Goal: Task Accomplishment & Management: Use online tool/utility

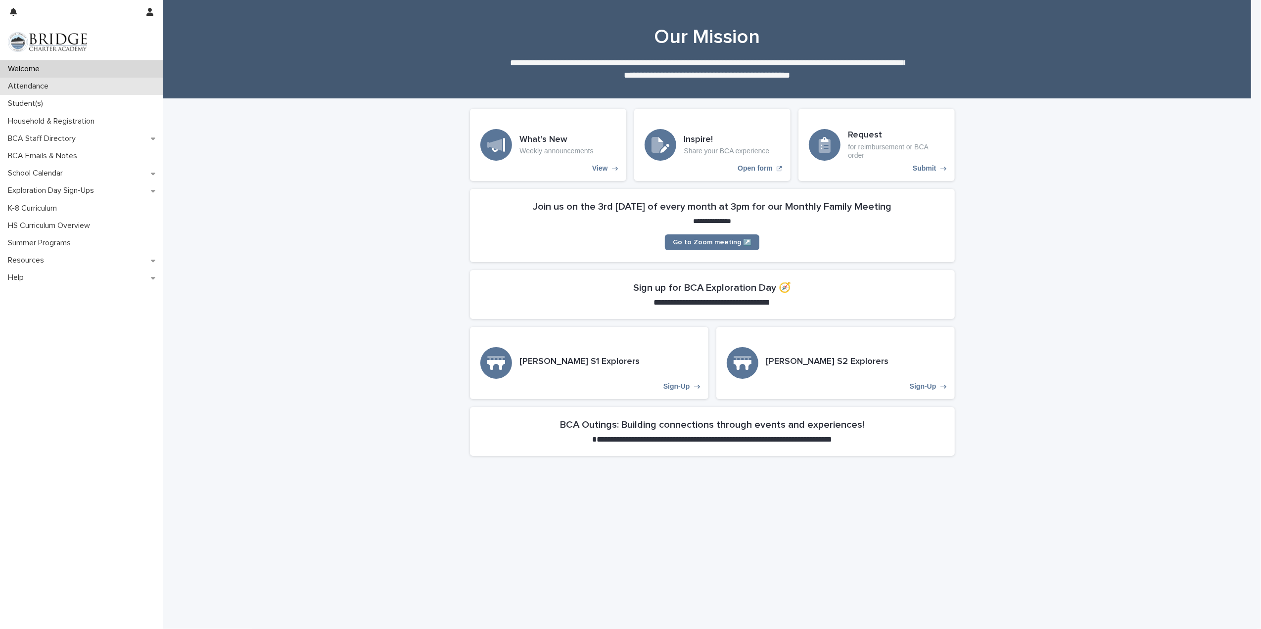
click at [55, 89] on p "Attendance" at bounding box center [30, 86] width 52 height 9
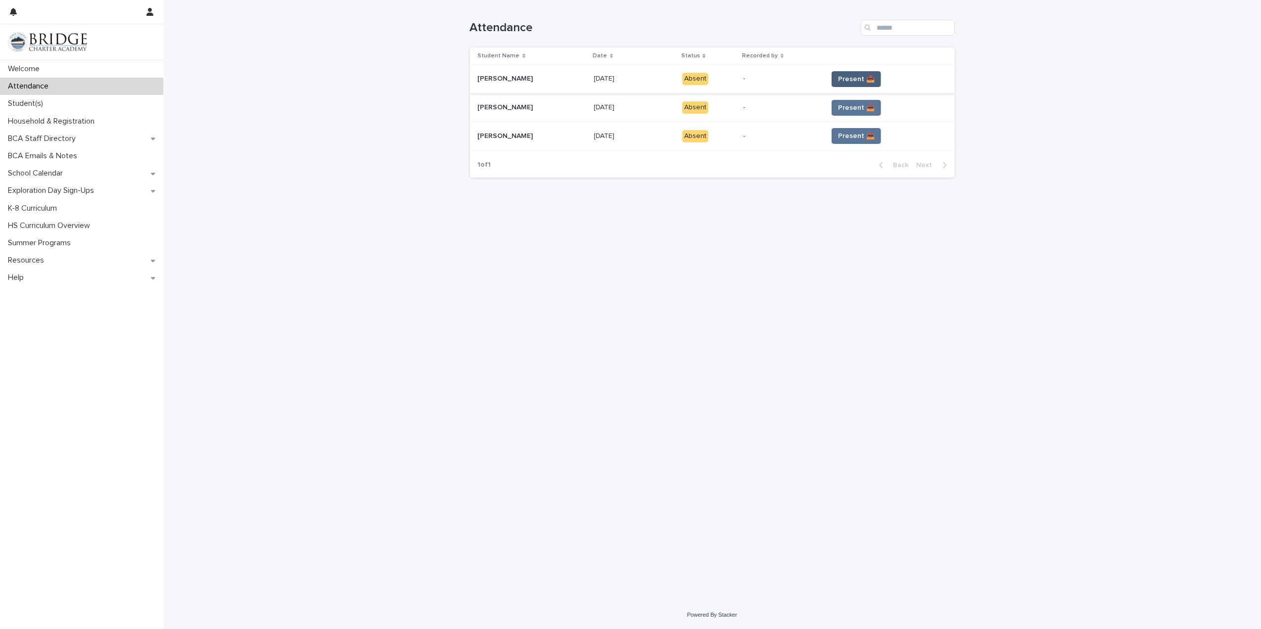
click at [875, 77] on span "Present 📥" at bounding box center [856, 79] width 37 height 10
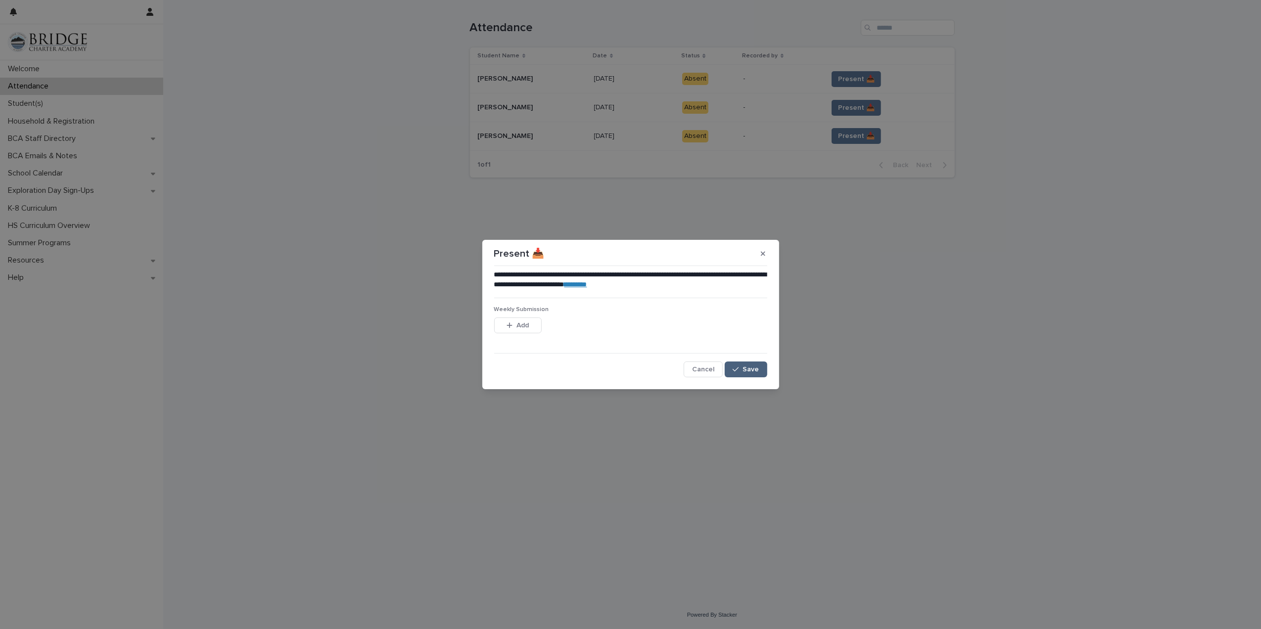
click at [742, 368] on div "button" at bounding box center [738, 369] width 10 height 7
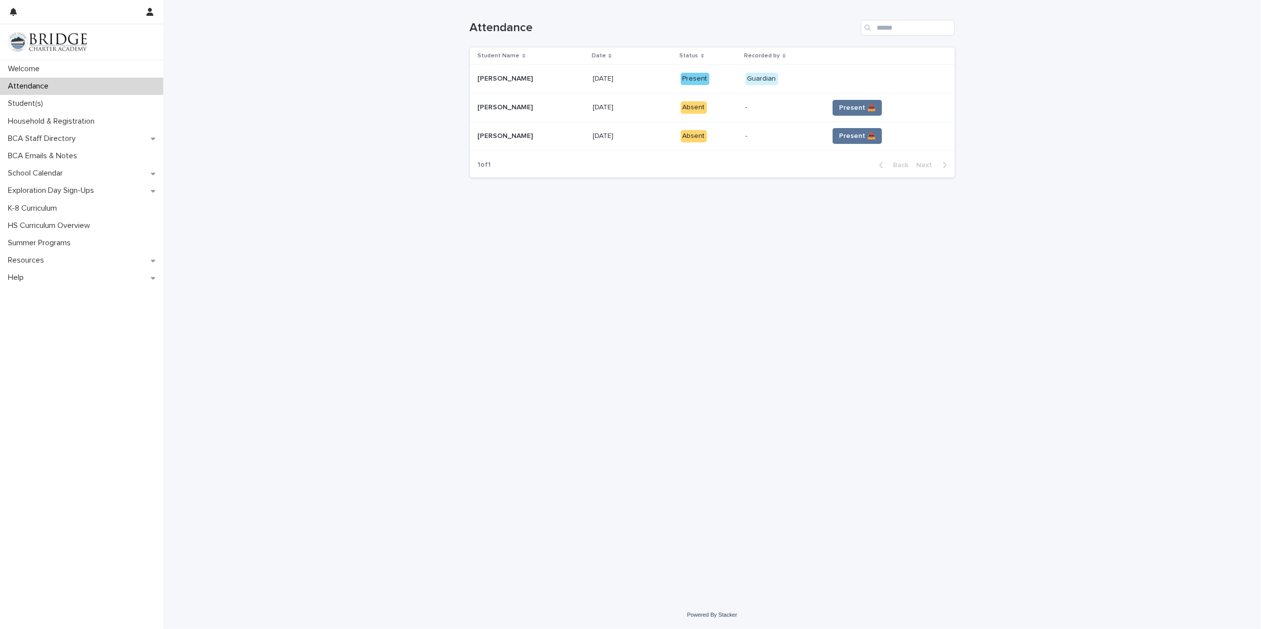
click at [871, 108] on span "Present 📥" at bounding box center [857, 108] width 37 height 10
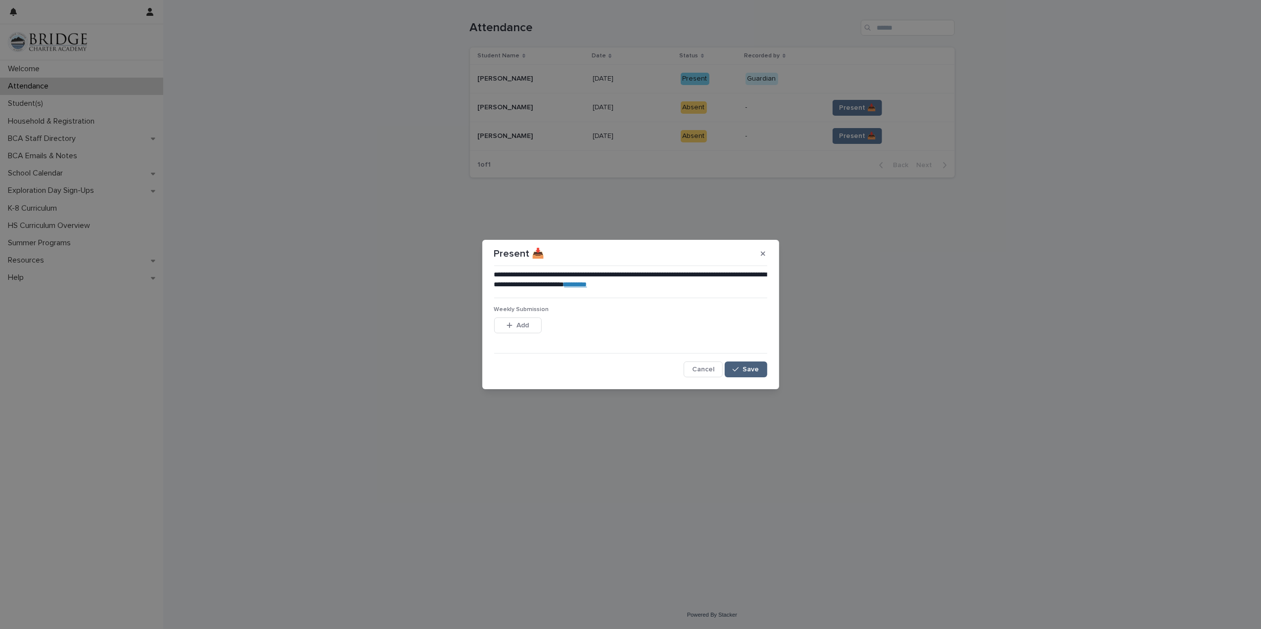
click at [755, 368] on span "Save" at bounding box center [751, 369] width 16 height 7
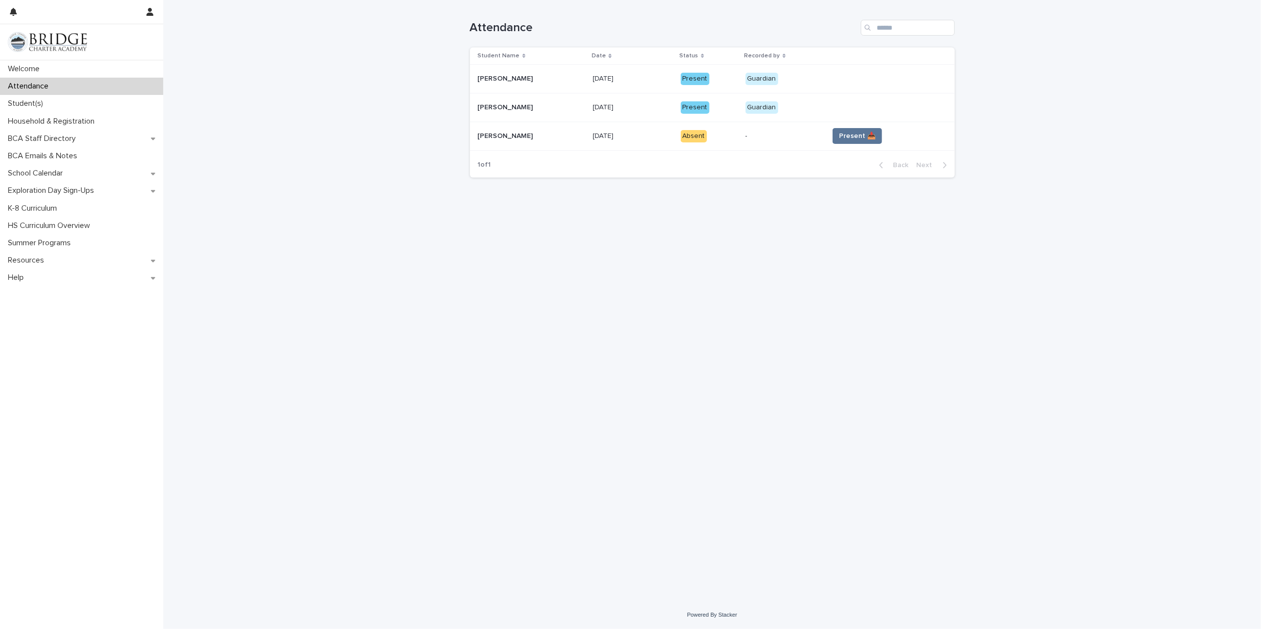
click at [866, 135] on span "Present 📥" at bounding box center [857, 136] width 37 height 10
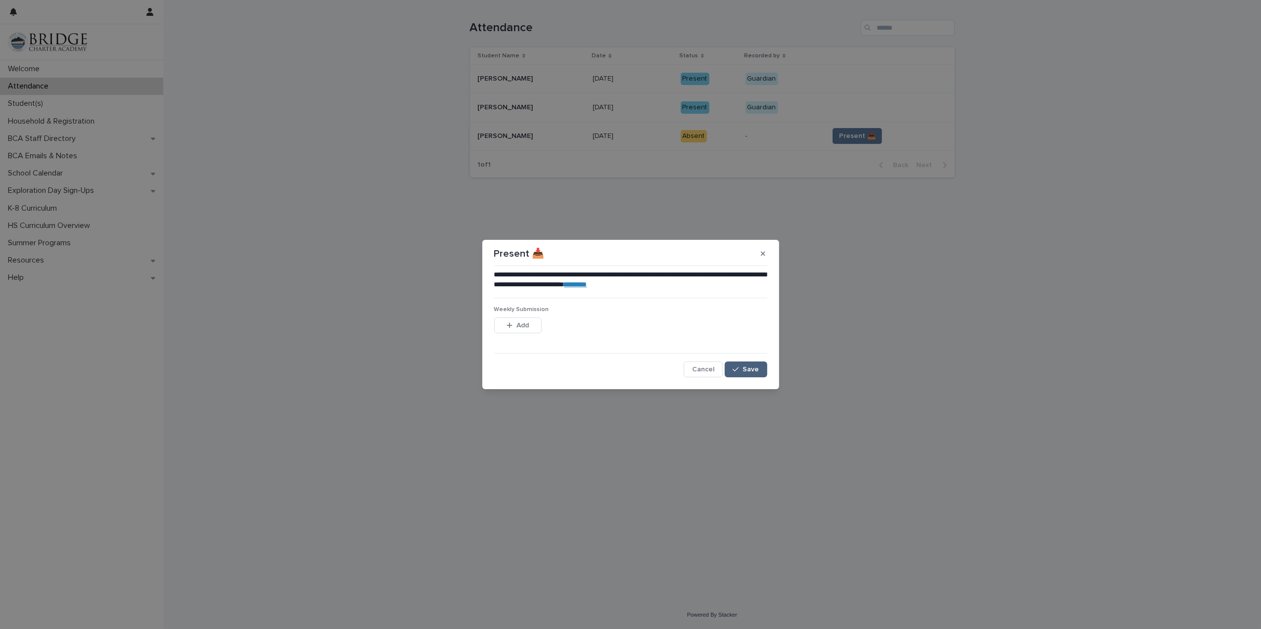
click at [740, 363] on button "Save" at bounding box center [746, 370] width 42 height 16
